Goal: Communication & Community: Share content

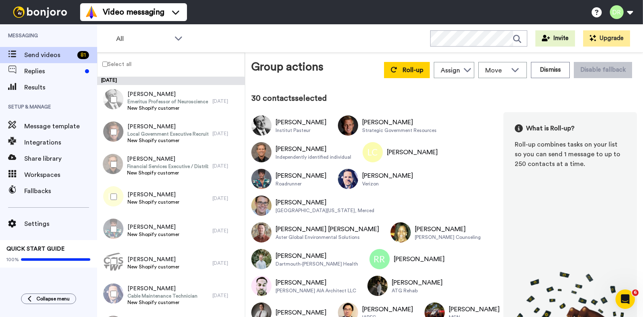
scroll to position [1200, 0]
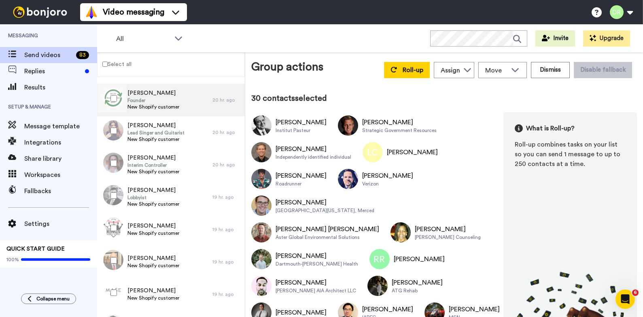
click at [144, 99] on span "Founder" at bounding box center [154, 100] width 52 height 6
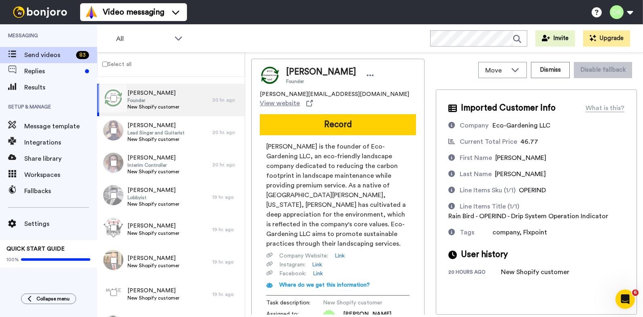
scroll to position [64, 0]
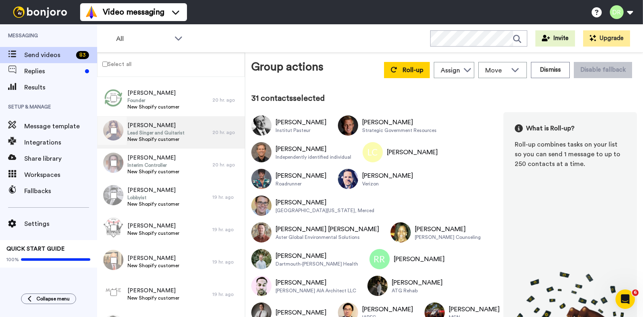
click at [138, 126] on span "[PERSON_NAME]" at bounding box center [156, 125] width 57 height 8
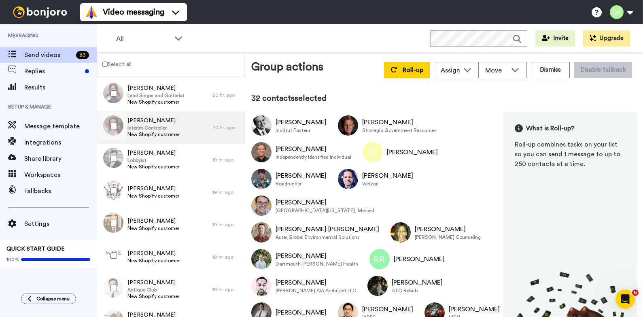
click at [147, 124] on span "[PERSON_NAME]" at bounding box center [154, 121] width 52 height 8
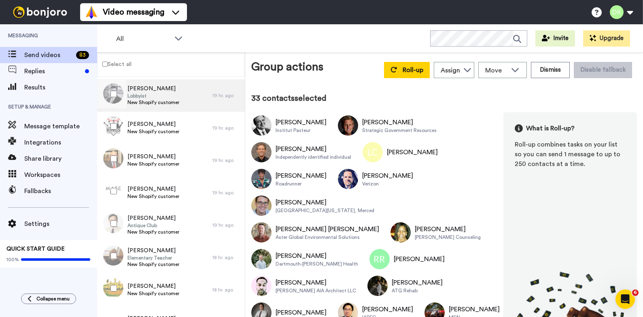
click at [150, 90] on span "[PERSON_NAME]" at bounding box center [154, 89] width 52 height 8
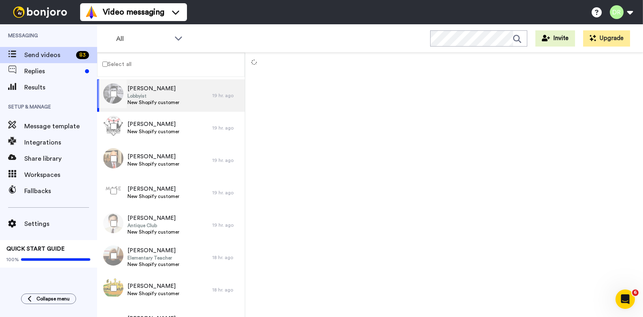
scroll to position [1301, 0]
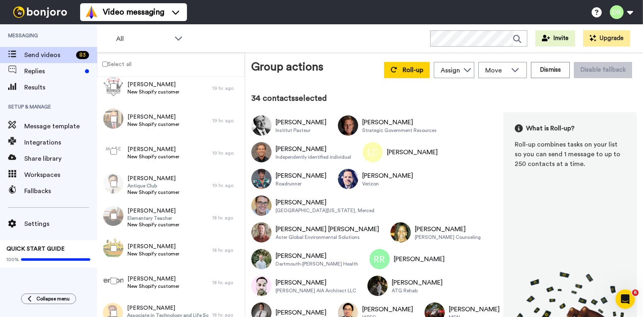
scroll to position [1342, 0]
click at [160, 89] on span "New Shopify customer" at bounding box center [154, 91] width 52 height 6
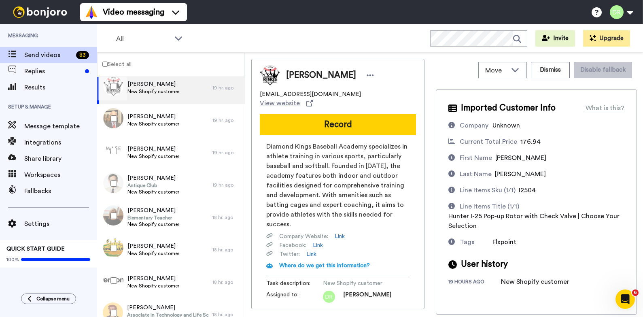
scroll to position [55, 0]
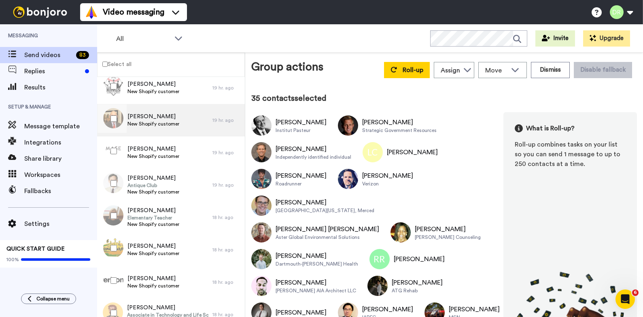
click at [155, 113] on span "[PERSON_NAME]" at bounding box center [154, 117] width 52 height 8
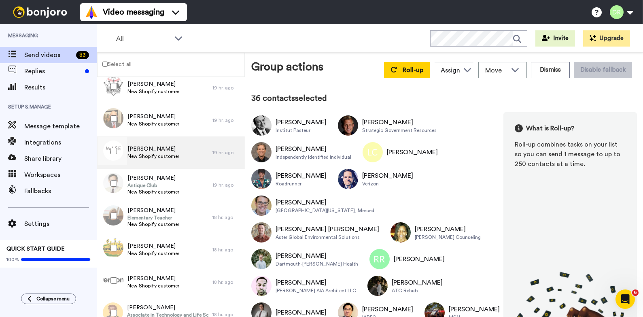
click at [156, 149] on span "[PERSON_NAME]" at bounding box center [154, 149] width 52 height 8
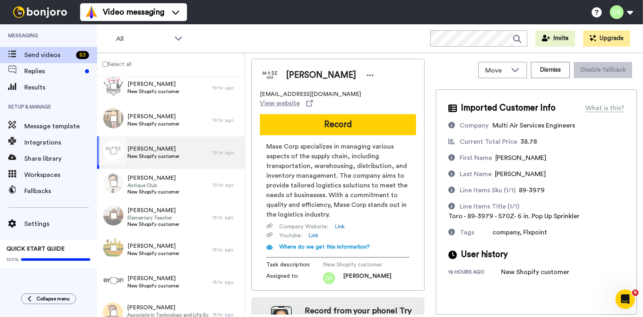
scroll to position [36, 0]
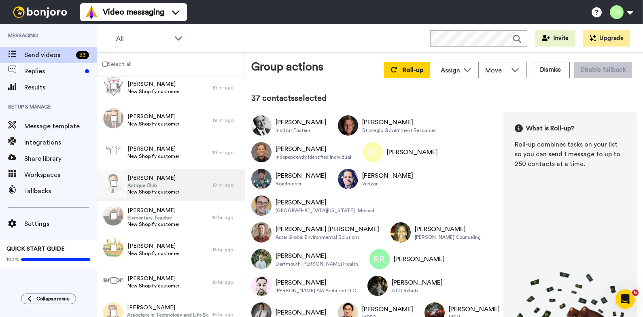
click at [147, 179] on span "[PERSON_NAME]" at bounding box center [154, 178] width 52 height 8
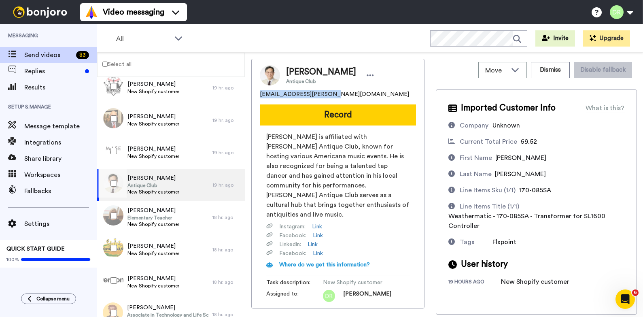
drag, startPoint x: 332, startPoint y: 94, endPoint x: 259, endPoint y: 96, distance: 72.9
click at [259, 96] on div "[PERSON_NAME] Antique Club [EMAIL_ADDRESS][PERSON_NAME][DOMAIN_NAME] Record [PE…" at bounding box center [337, 184] width 173 height 250
copy span "[EMAIL_ADDRESS][PERSON_NAME][DOMAIN_NAME]"
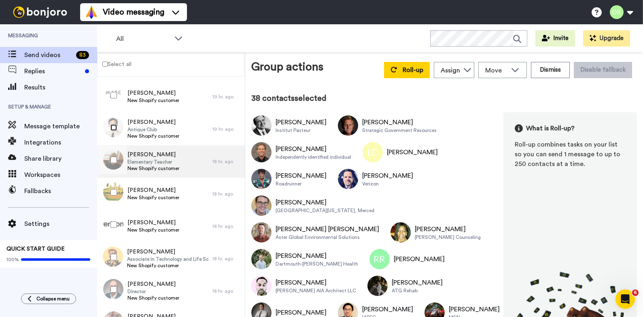
scroll to position [1396, 0]
click at [153, 161] on span "Elementary Teacher" at bounding box center [154, 163] width 52 height 6
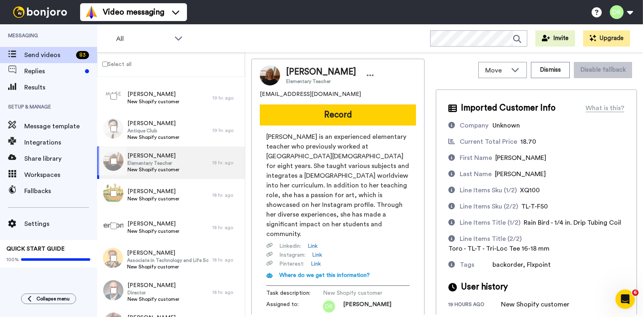
scroll to position [53, 0]
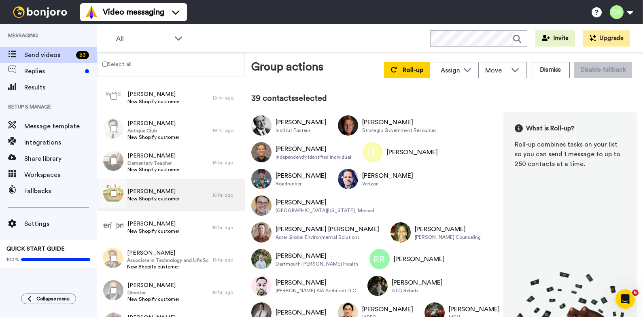
click at [144, 191] on span "[PERSON_NAME]" at bounding box center [154, 191] width 52 height 8
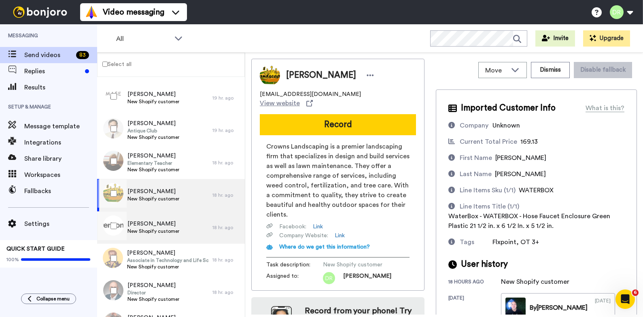
click at [147, 224] on span "[PERSON_NAME]" at bounding box center [154, 224] width 52 height 8
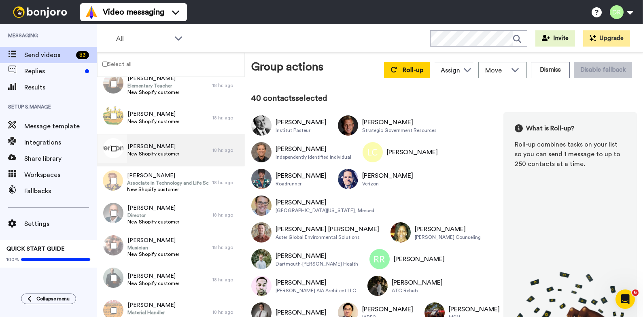
scroll to position [1475, 0]
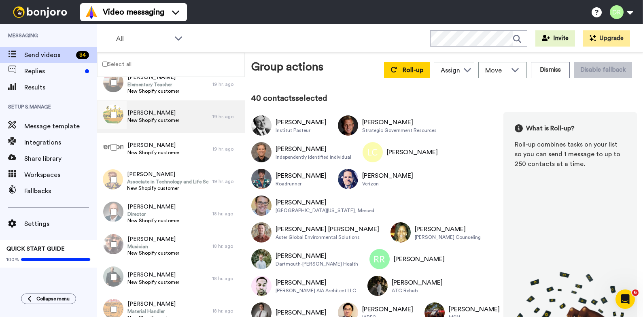
click at [160, 110] on span "[PERSON_NAME]" at bounding box center [154, 113] width 52 height 8
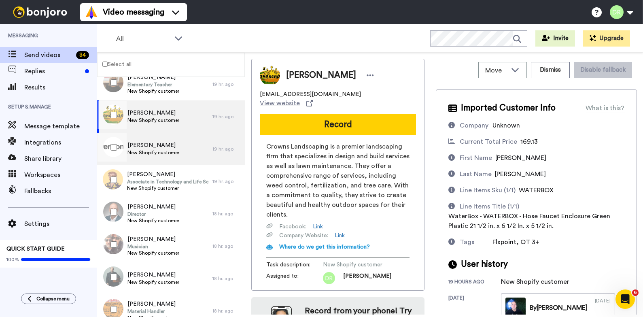
click at [157, 147] on span "[PERSON_NAME]" at bounding box center [154, 145] width 52 height 8
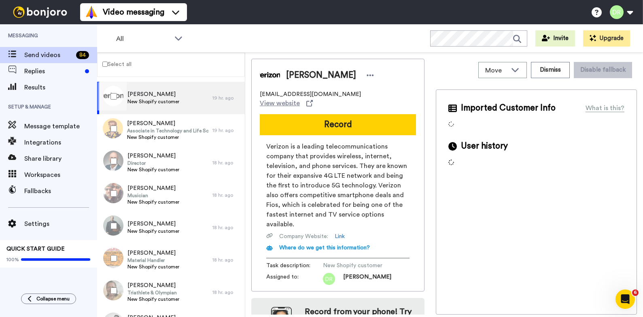
scroll to position [1527, 0]
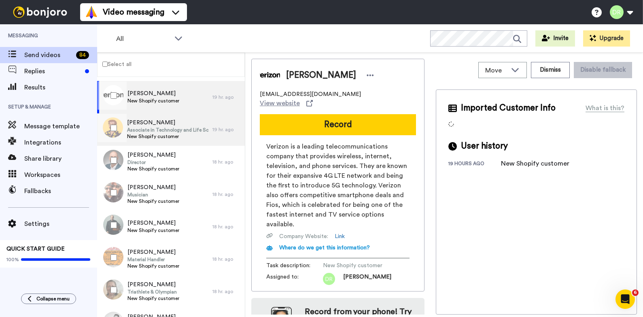
click at [153, 135] on span "New Shopify customer" at bounding box center [167, 136] width 81 height 6
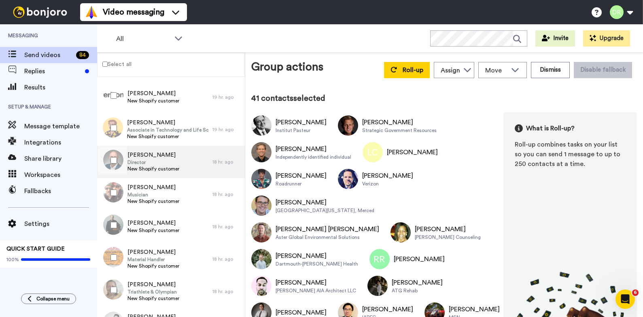
click at [147, 156] on span "[PERSON_NAME]" at bounding box center [154, 155] width 52 height 8
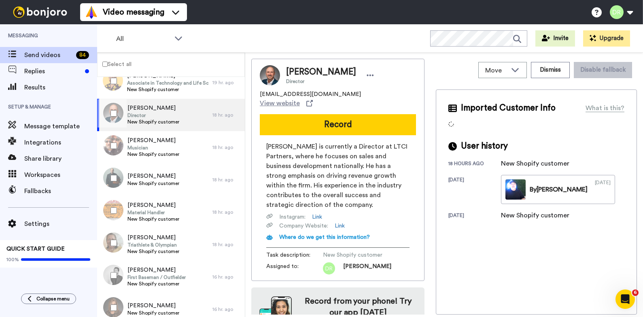
scroll to position [1573, 0]
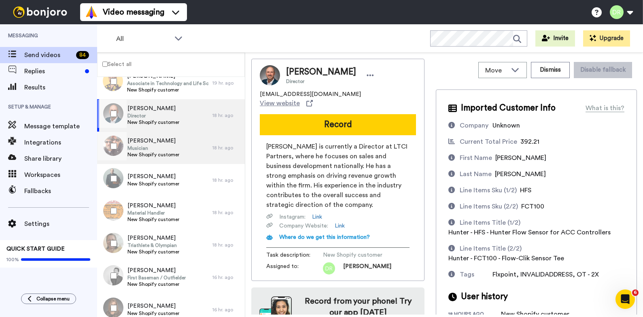
click at [151, 146] on span "Musician" at bounding box center [154, 148] width 52 height 6
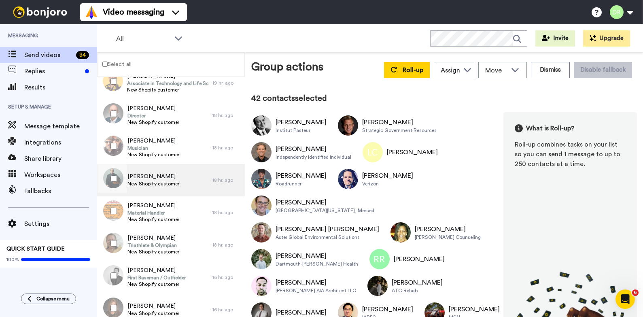
click at [154, 179] on span "[PERSON_NAME]" at bounding box center [154, 176] width 52 height 8
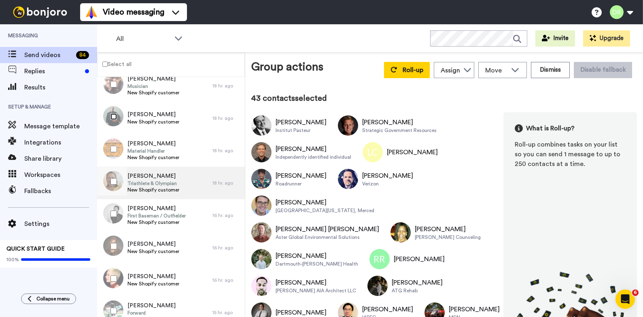
scroll to position [1634, 0]
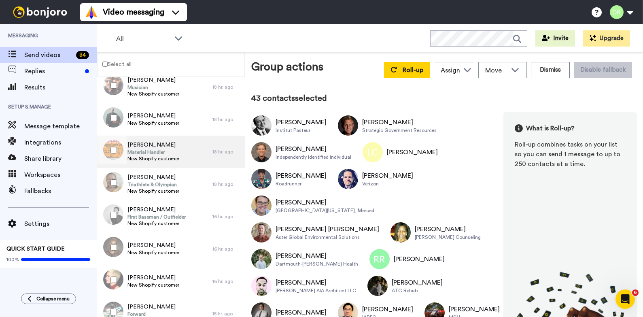
click at [152, 149] on span "Material Handler" at bounding box center [154, 152] width 52 height 6
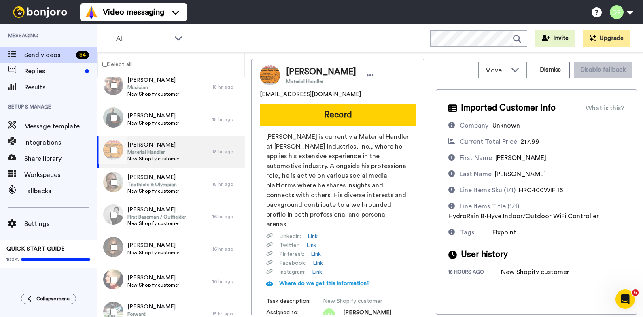
scroll to position [71, 0]
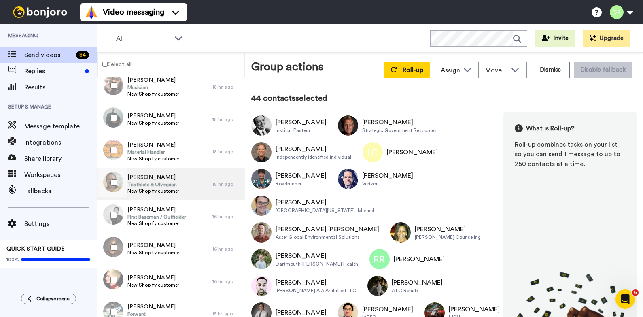
click at [139, 179] on span "[PERSON_NAME]" at bounding box center [154, 177] width 52 height 8
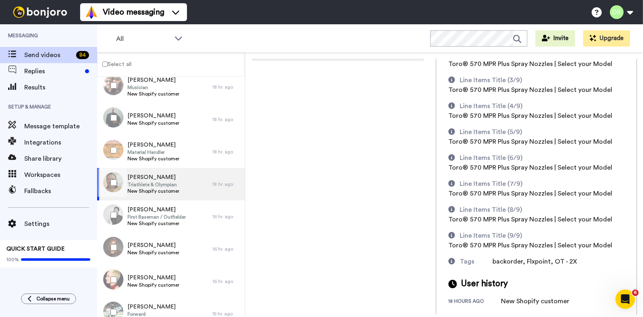
scroll to position [312, 0]
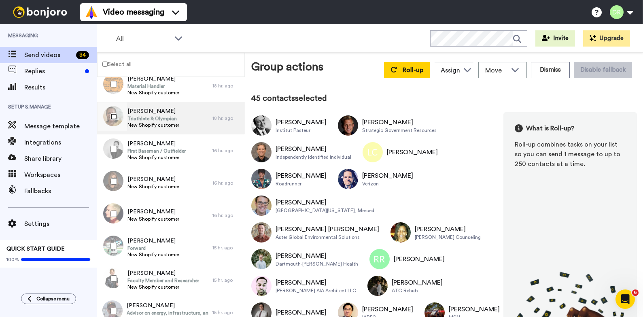
scroll to position [1720, 0]
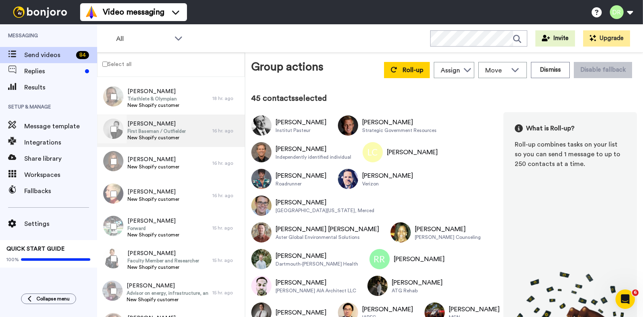
click at [155, 132] on span "First Baseman / Outfielder" at bounding box center [157, 131] width 58 height 6
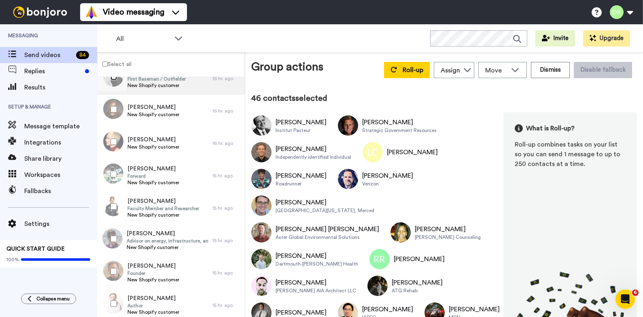
scroll to position [1772, 0]
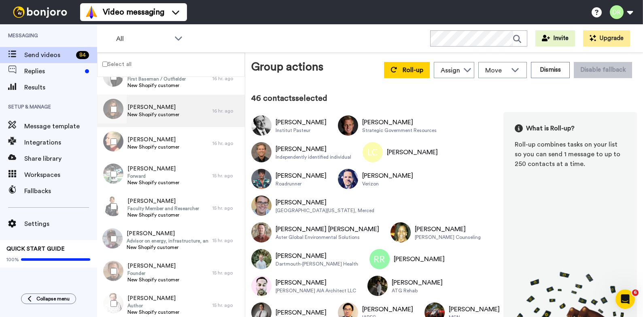
click at [147, 105] on span "[PERSON_NAME]" at bounding box center [154, 107] width 52 height 8
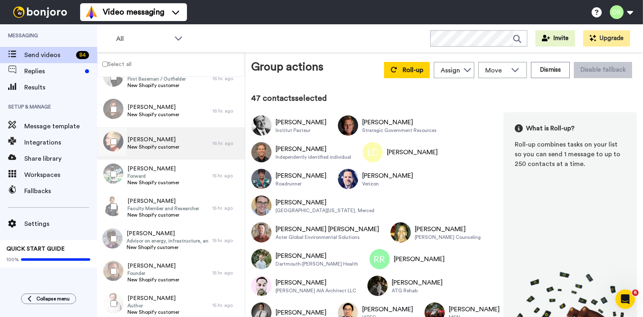
click at [138, 139] on span "[PERSON_NAME]" at bounding box center [154, 140] width 52 height 8
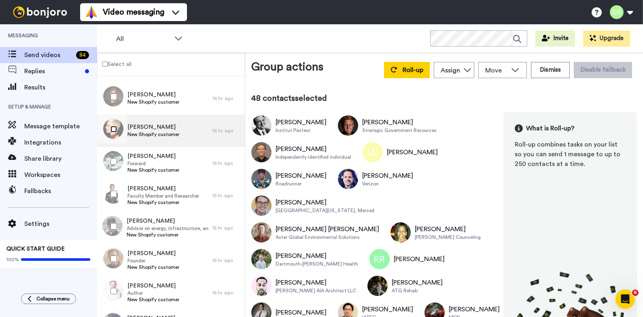
scroll to position [1816, 0]
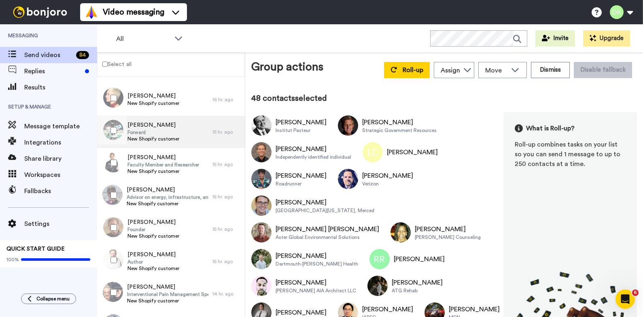
click at [158, 132] on span "Forward" at bounding box center [154, 132] width 52 height 6
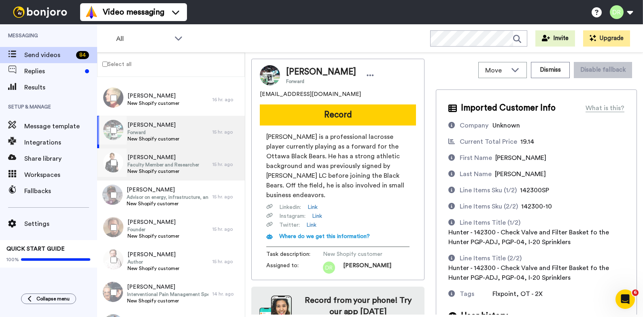
click at [159, 160] on span "[PERSON_NAME]" at bounding box center [164, 157] width 72 height 8
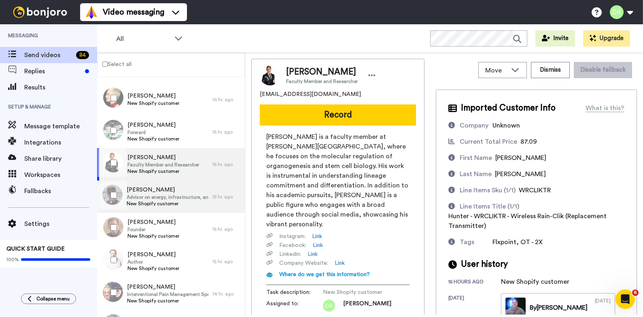
click at [156, 190] on span "[PERSON_NAME]" at bounding box center [168, 190] width 82 height 8
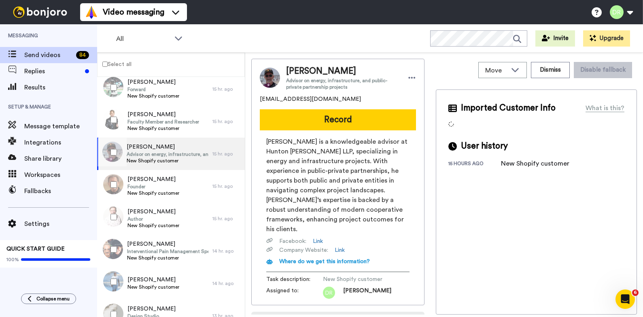
scroll to position [1862, 0]
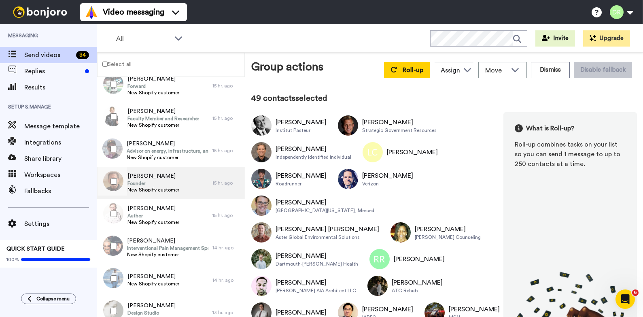
click at [153, 181] on span "Founder" at bounding box center [154, 183] width 52 height 6
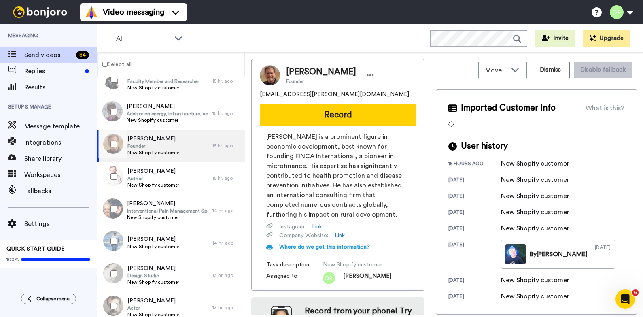
scroll to position [1904, 0]
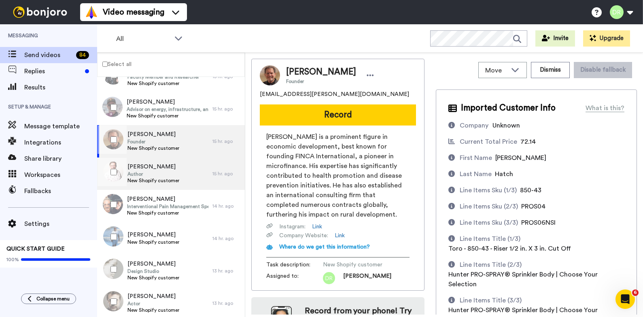
click at [148, 169] on span "[PERSON_NAME]" at bounding box center [154, 167] width 52 height 8
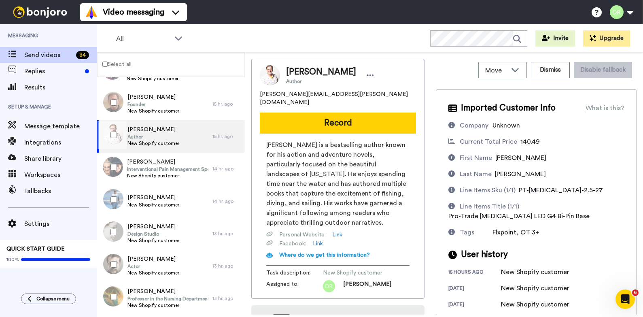
scroll to position [1941, 0]
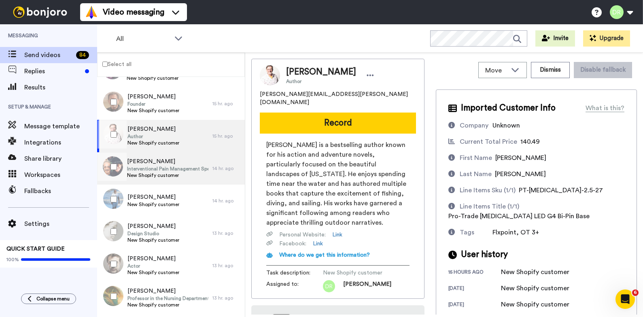
click at [147, 165] on span "[PERSON_NAME]" at bounding box center [167, 162] width 81 height 8
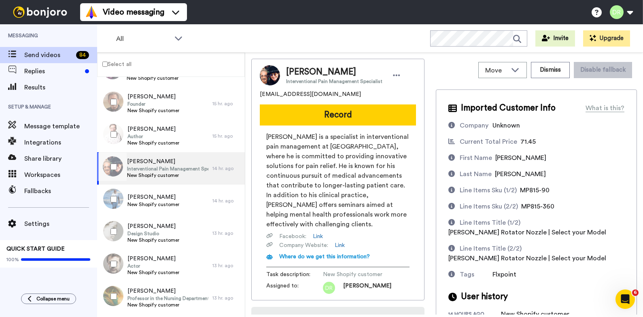
scroll to position [44, 0]
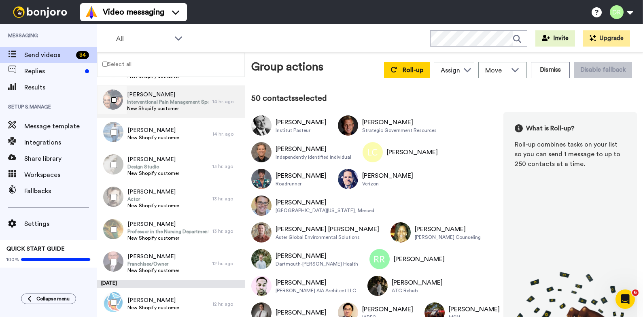
scroll to position [2008, 0]
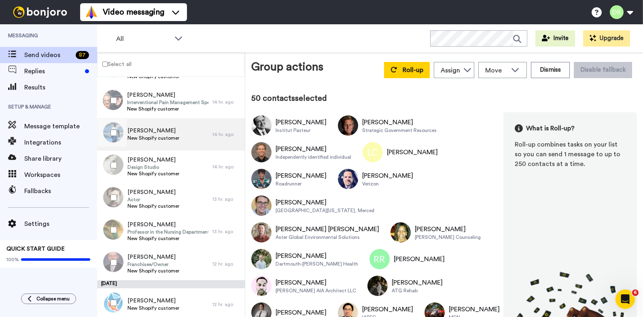
click at [157, 132] on span "[PERSON_NAME]" at bounding box center [154, 131] width 52 height 8
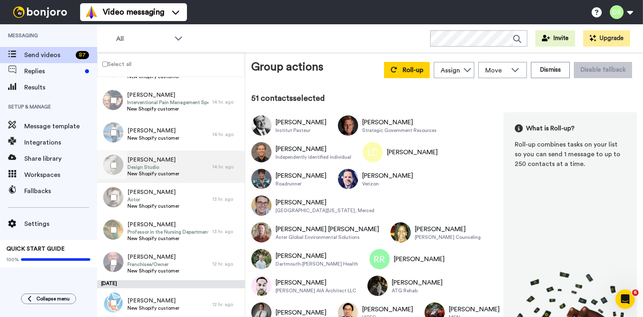
click at [143, 159] on span "[PERSON_NAME]" at bounding box center [154, 160] width 52 height 8
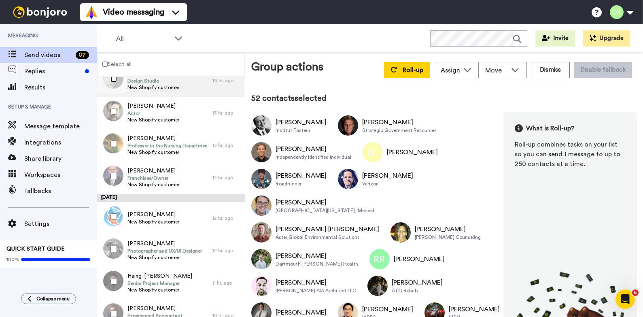
scroll to position [2103, 0]
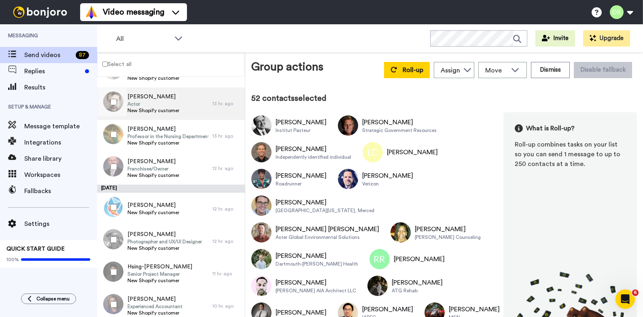
click at [151, 101] on span "Actor" at bounding box center [154, 104] width 52 height 6
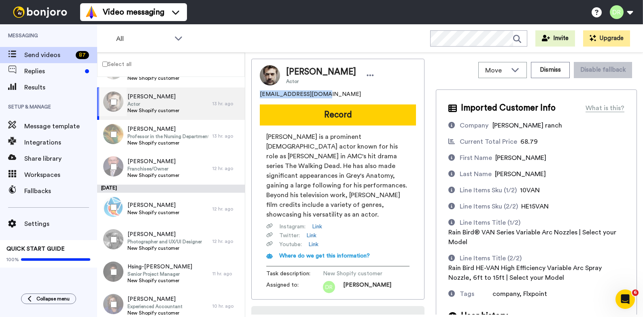
drag, startPoint x: 326, startPoint y: 94, endPoint x: 261, endPoint y: 95, distance: 64.8
click at [261, 95] on div "[EMAIL_ADDRESS][DOMAIN_NAME]" at bounding box center [338, 94] width 156 height 8
copy span "[EMAIL_ADDRESS][DOMAIN_NAME]"
drag, startPoint x: 539, startPoint y: 124, endPoint x: 495, endPoint y: 128, distance: 44.3
click at [495, 128] on div "Company [PERSON_NAME] ranch" at bounding box center [537, 126] width 176 height 10
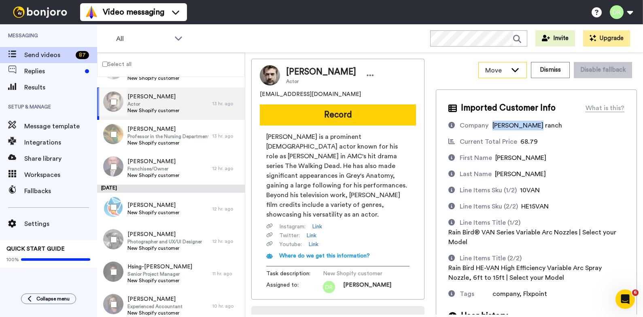
copy span "[PERSON_NAME] ranch"
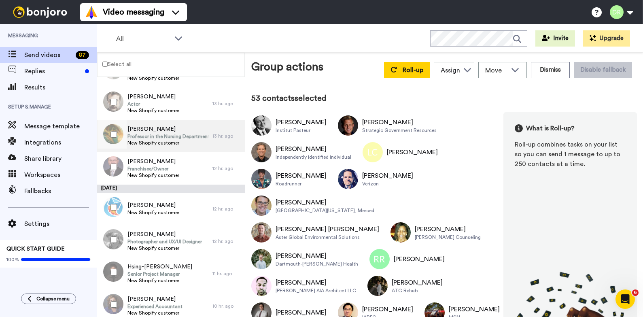
click at [148, 133] on span "Professor in the Nursing Department" at bounding box center [168, 136] width 81 height 6
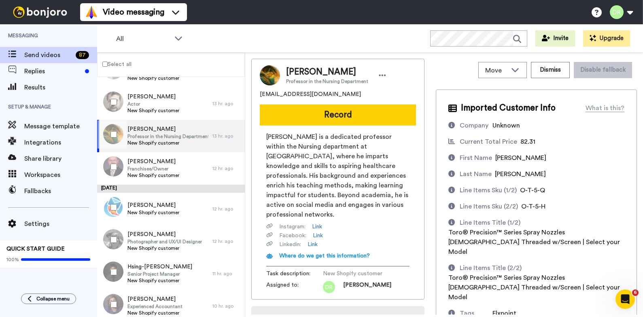
scroll to position [43, 0]
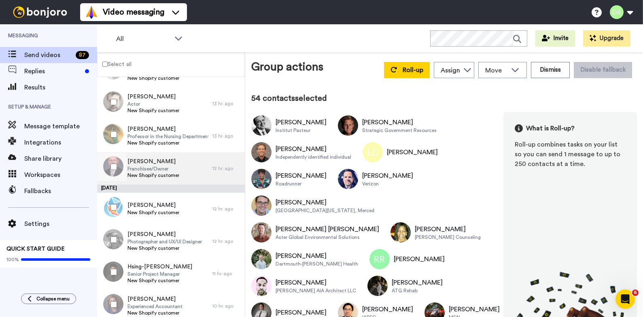
click at [145, 163] on span "[PERSON_NAME]" at bounding box center [154, 162] width 52 height 8
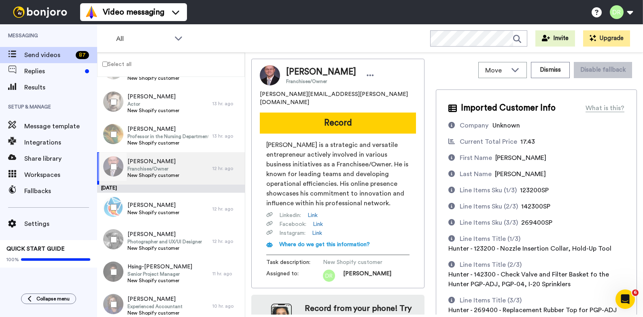
scroll to position [69, 0]
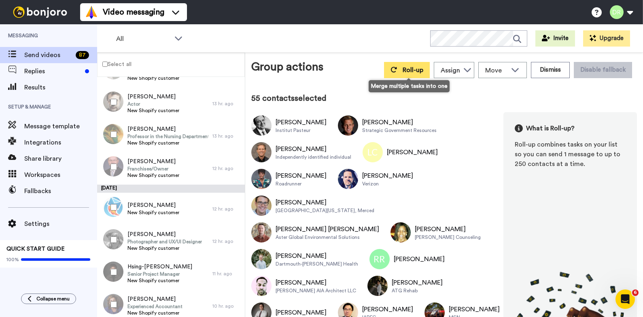
click at [415, 70] on span "Roll-up" at bounding box center [413, 70] width 21 height 6
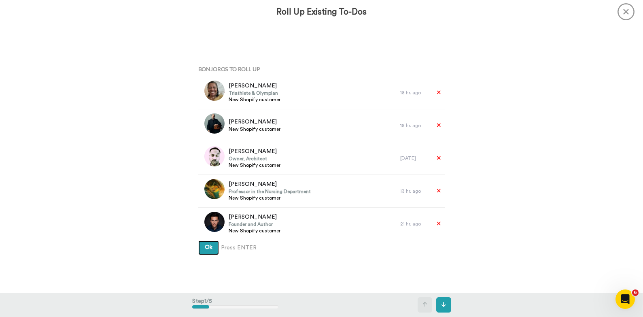
click at [205, 247] on span "Ok" at bounding box center [209, 248] width 8 height 6
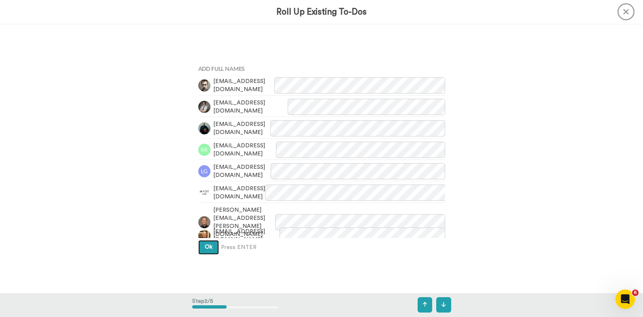
click at [211, 249] on span "Ok" at bounding box center [209, 247] width 8 height 6
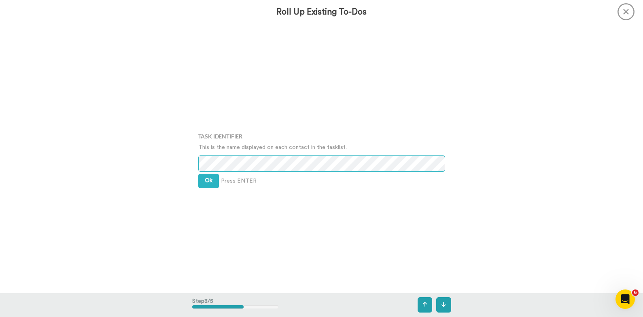
scroll to position [538, 0]
click at [209, 182] on span "Ok" at bounding box center [209, 180] width 8 height 6
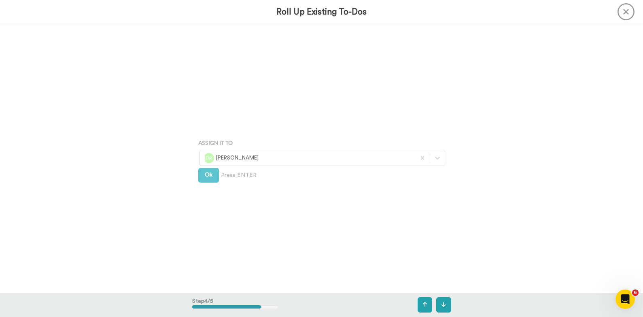
scroll to position [807, 0]
click at [209, 177] on span "Ok" at bounding box center [209, 174] width 8 height 6
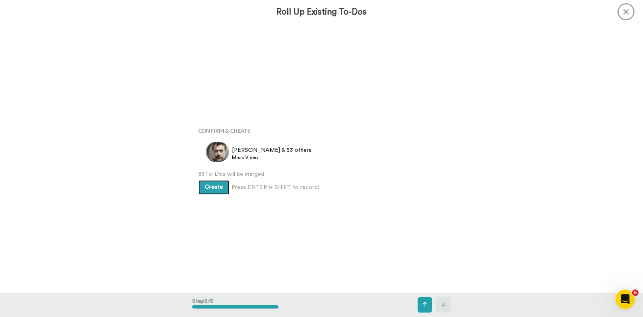
scroll to position [1076, 0]
click at [212, 181] on button "Create" at bounding box center [213, 186] width 31 height 15
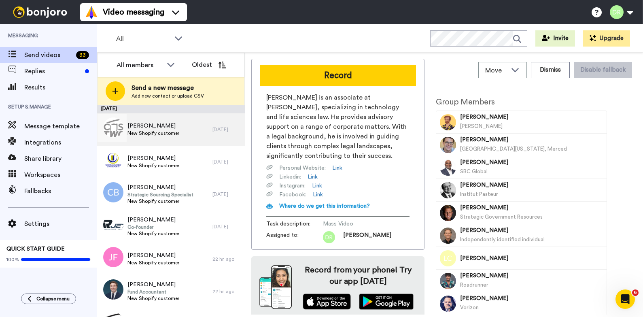
click at [173, 129] on span "[PERSON_NAME]" at bounding box center [154, 126] width 52 height 8
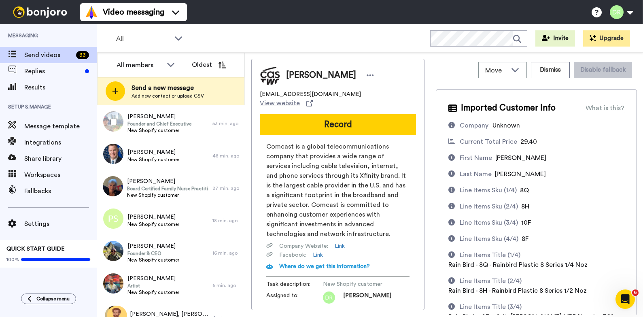
scroll to position [873, 0]
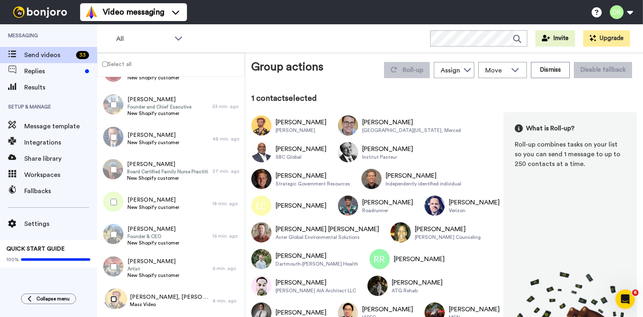
scroll to position [845, 0]
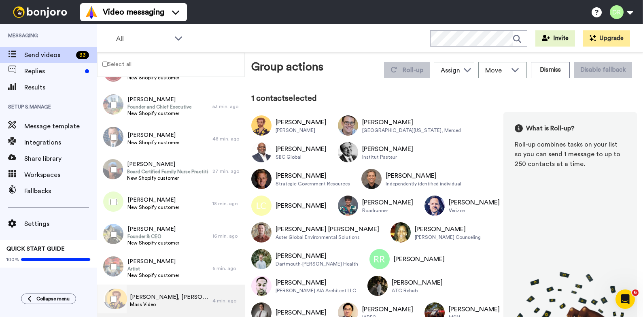
click at [147, 300] on span "Matthew, Dustin & 53 others" at bounding box center [169, 297] width 79 height 8
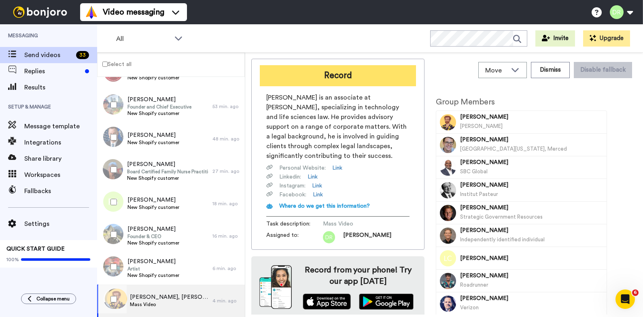
click at [379, 78] on button "Record" at bounding box center [338, 75] width 156 height 21
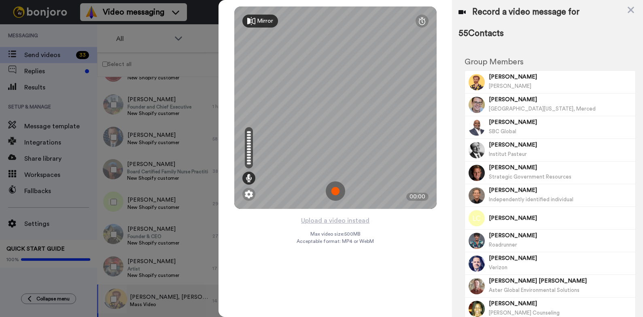
click at [339, 190] on img at bounding box center [335, 190] width 19 height 19
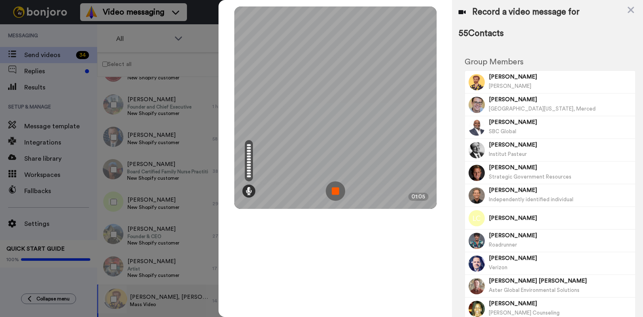
click at [335, 190] on img at bounding box center [335, 190] width 19 height 19
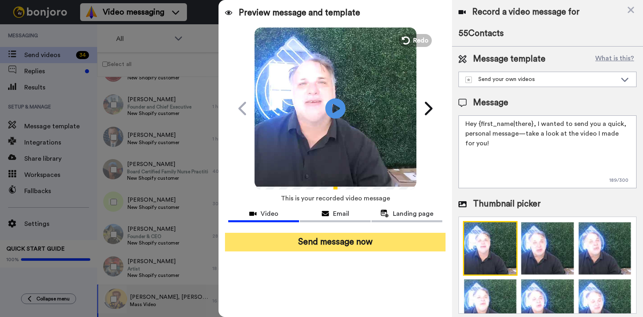
click at [332, 239] on button "Send message now" at bounding box center [335, 242] width 221 height 19
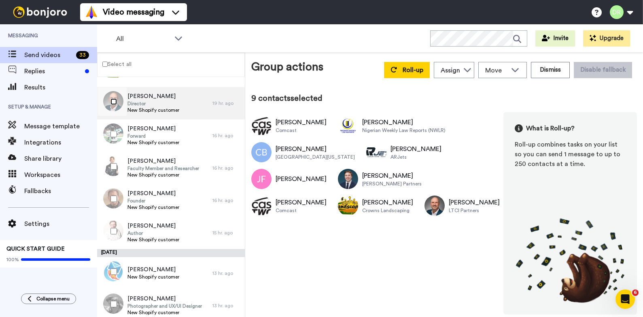
scroll to position [293, 0]
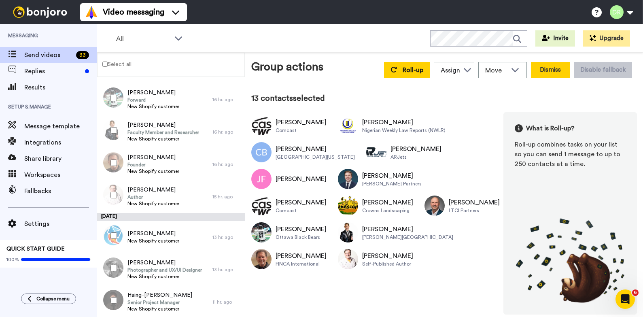
click at [558, 72] on button "Dismiss" at bounding box center [550, 70] width 39 height 16
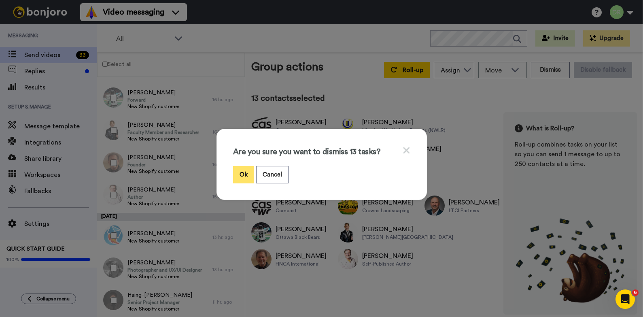
click at [246, 176] on button "Ok" at bounding box center [243, 174] width 21 height 17
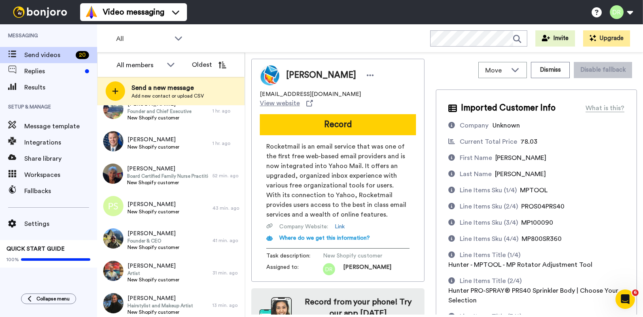
scroll to position [444, 0]
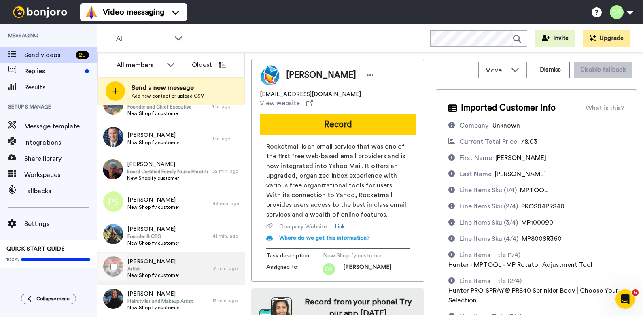
click at [153, 263] on span "Michael Murphy" at bounding box center [154, 262] width 52 height 8
